Goal: Find specific page/section: Find specific page/section

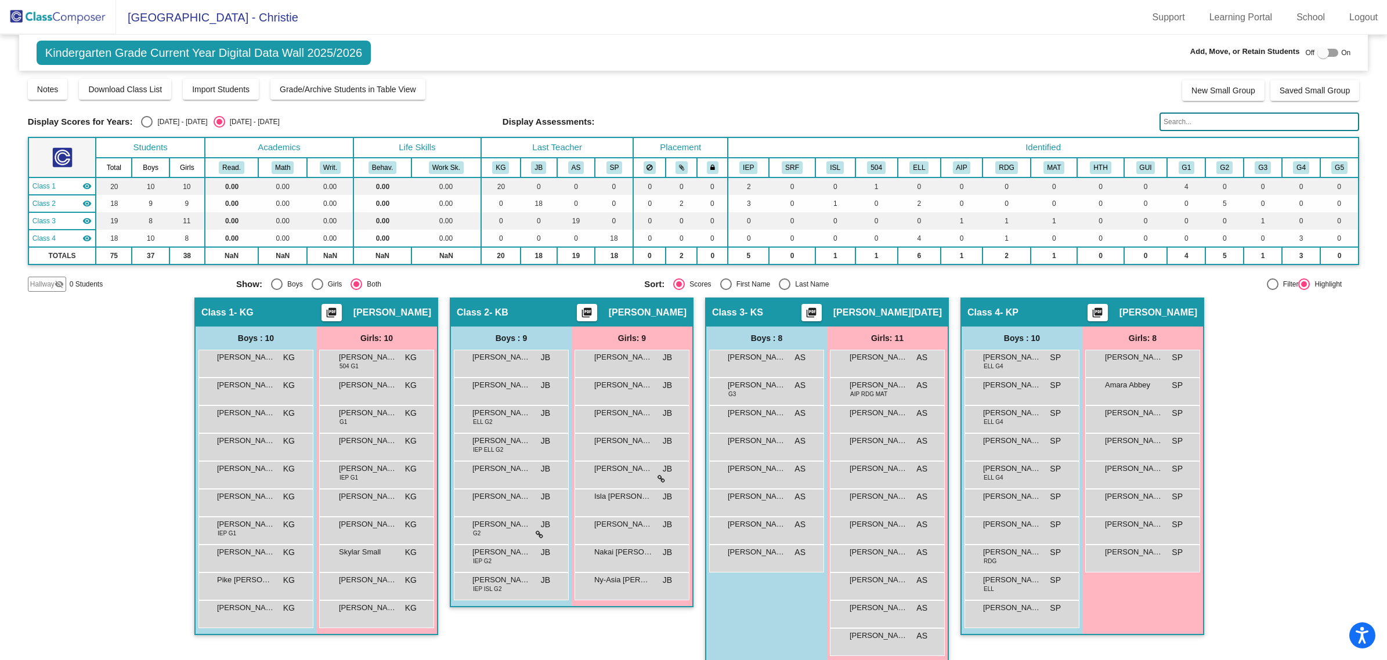
scroll to position [10, 0]
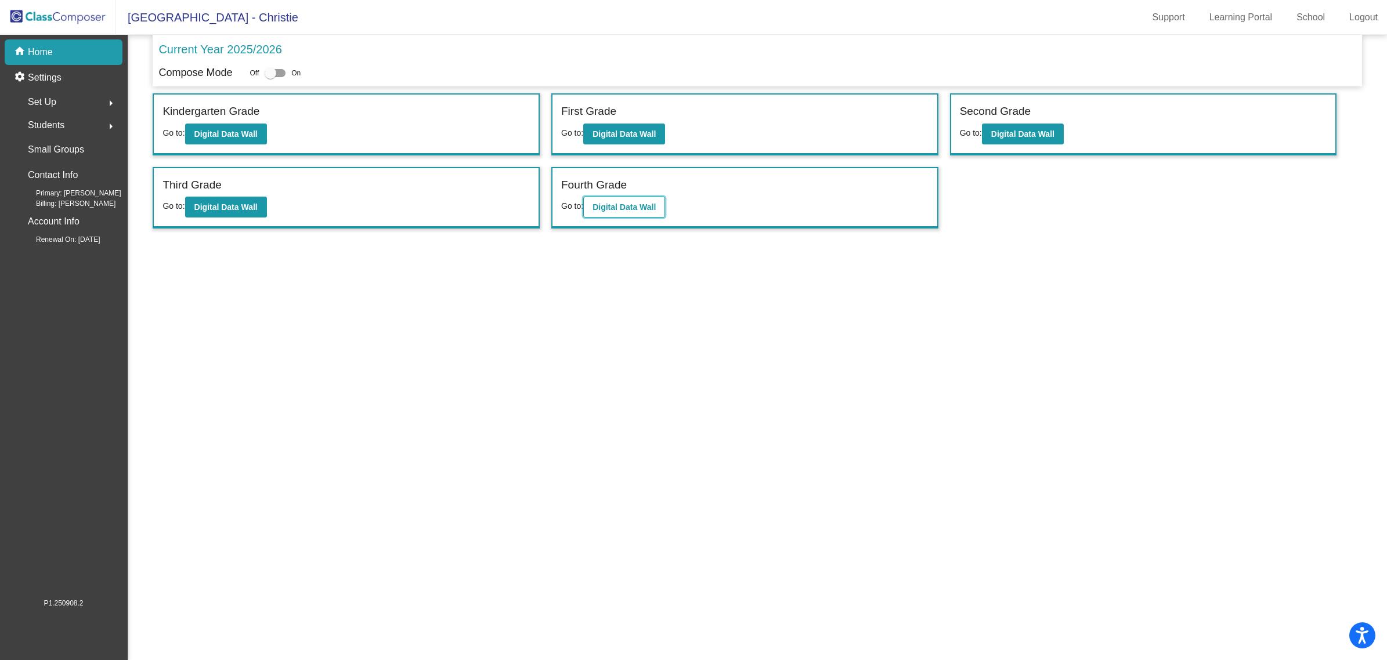
click at [651, 210] on button "Digital Data Wall" at bounding box center [624, 207] width 82 height 21
click at [241, 203] on b "Digital Data Wall" at bounding box center [225, 207] width 63 height 9
